Goal: Information Seeking & Learning: Learn about a topic

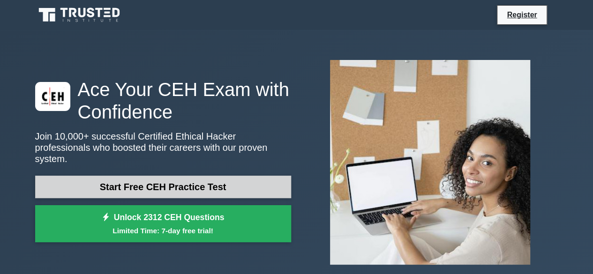
click at [188, 189] on link "Start Free CEH Practice Test" at bounding box center [163, 187] width 256 height 23
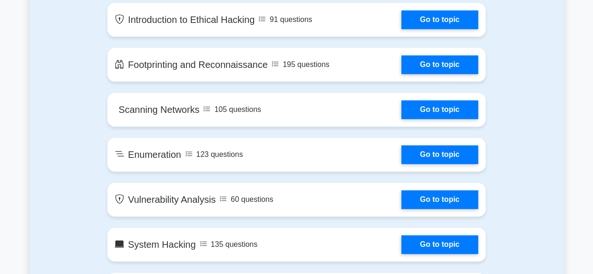
scroll to position [548, 0]
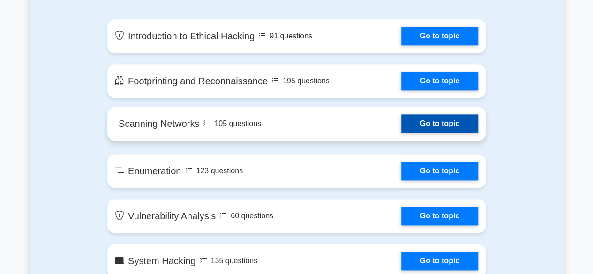
click at [441, 133] on link "Go to topic" at bounding box center [440, 123] width 77 height 19
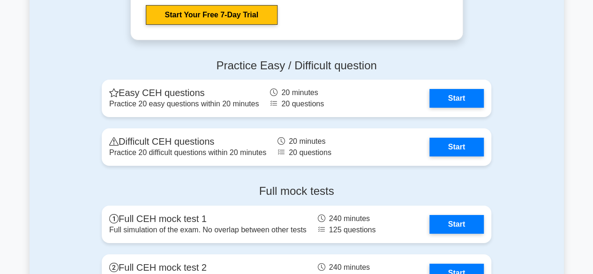
scroll to position [1640, 0]
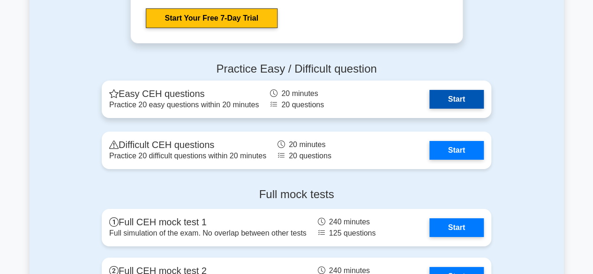
click at [447, 102] on link "Start" at bounding box center [457, 99] width 54 height 19
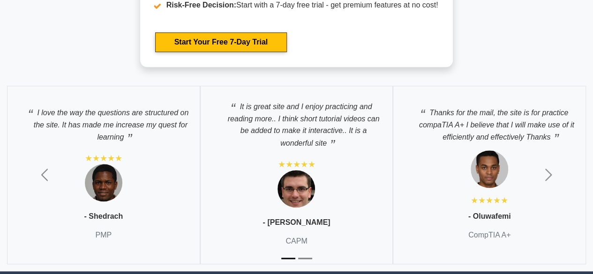
scroll to position [2296, 0]
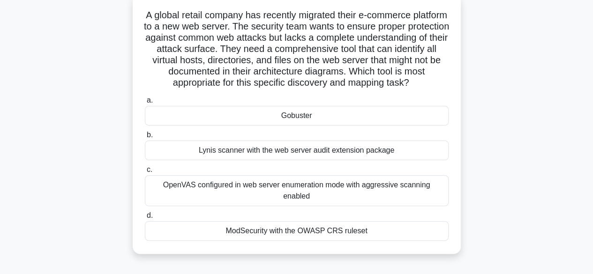
scroll to position [75, 0]
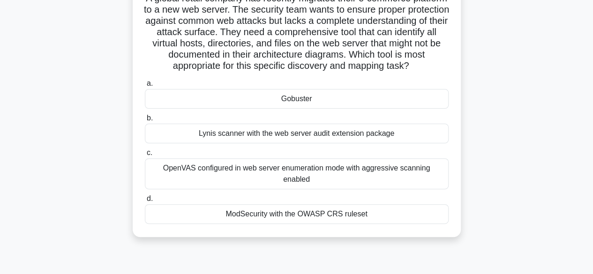
click at [263, 109] on div "Gobuster" at bounding box center [297, 99] width 304 height 20
click at [145, 87] on input "a. Gobuster" at bounding box center [145, 84] width 0 height 6
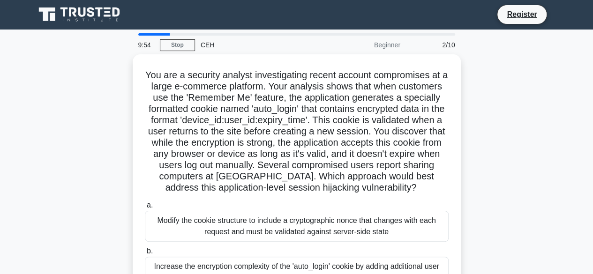
scroll to position [0, 0]
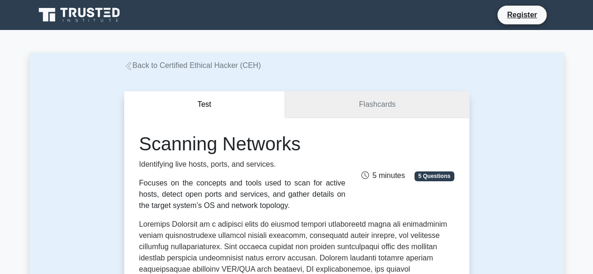
click at [438, 109] on link "Flashcards" at bounding box center [377, 104] width 184 height 27
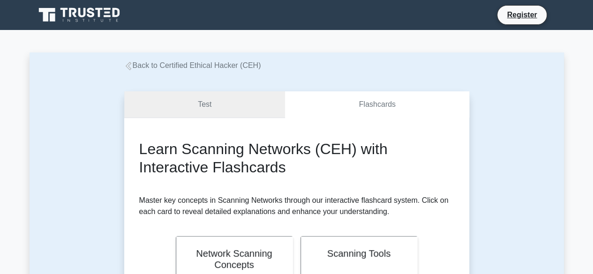
click at [260, 117] on link "Test" at bounding box center [204, 104] width 161 height 27
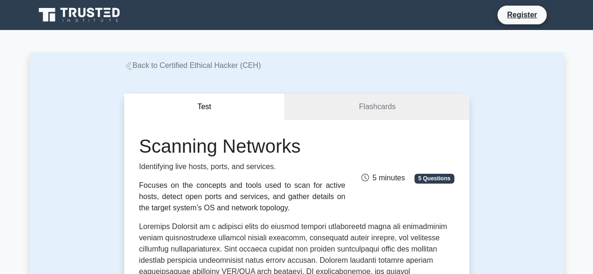
drag, startPoint x: 591, startPoint y: 22, endPoint x: 600, endPoint y: 29, distance: 11.4
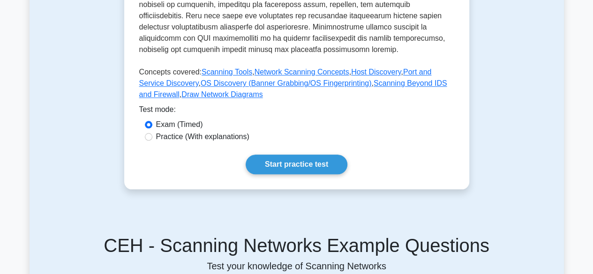
scroll to position [454, 0]
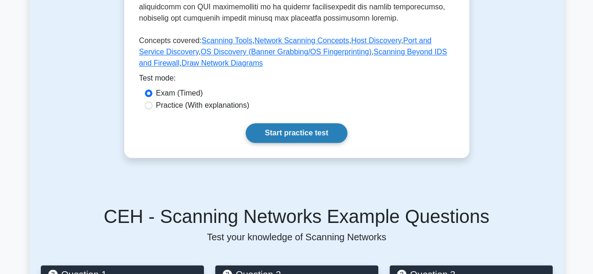
click at [313, 123] on link "Start practice test" at bounding box center [297, 133] width 102 height 20
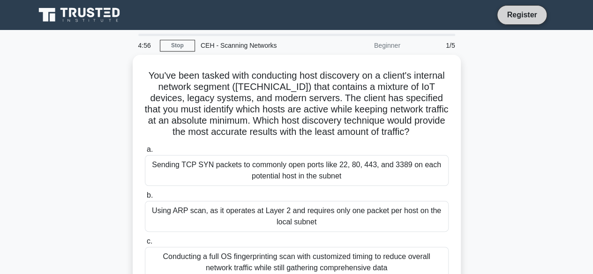
click at [523, 13] on link "Register" at bounding box center [521, 15] width 41 height 12
